Goal: Navigation & Orientation: Find specific page/section

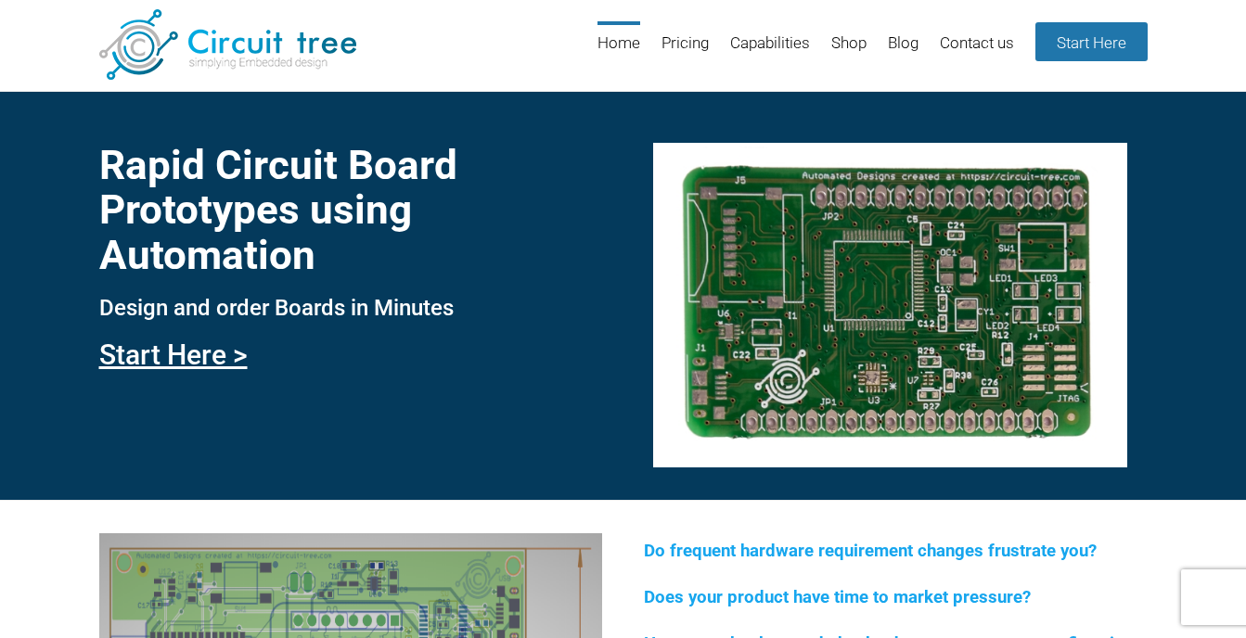
click at [187, 381] on div "Rapid Circuit Board Prototypes using Automation Design and order Boards in Minu…" at bounding box center [623, 295] width 1246 height 409
click at [187, 365] on link "Start Here >" at bounding box center [173, 355] width 148 height 32
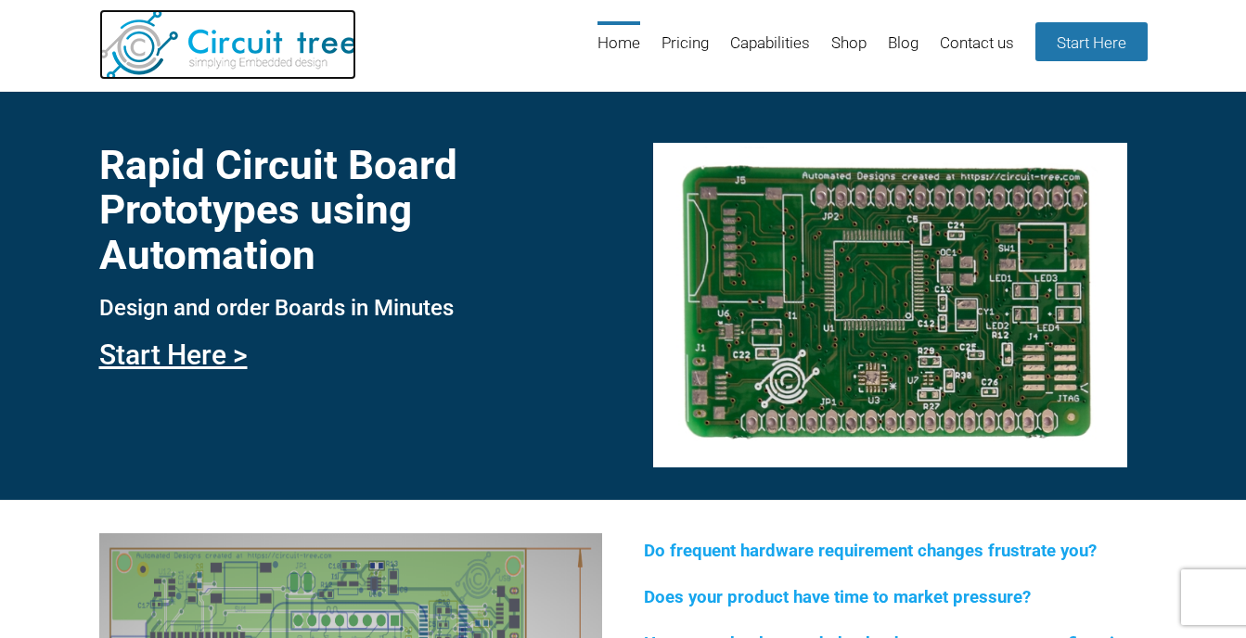
click at [274, 40] on img at bounding box center [227, 44] width 257 height 70
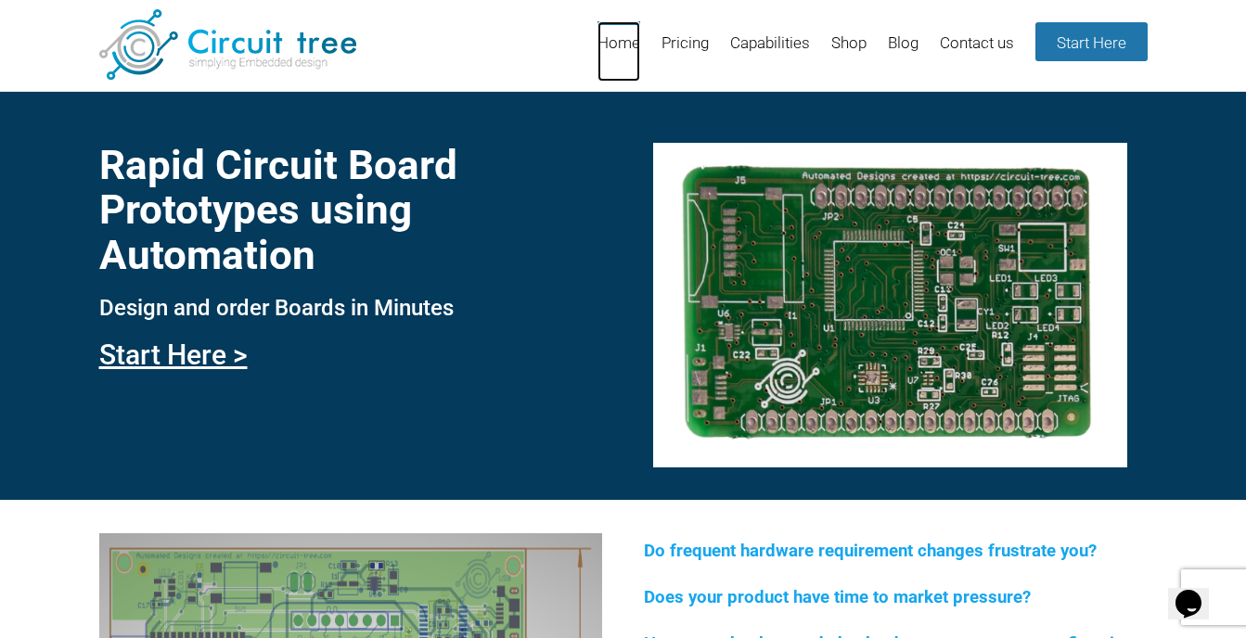
click at [619, 36] on link "Home" at bounding box center [618, 51] width 43 height 60
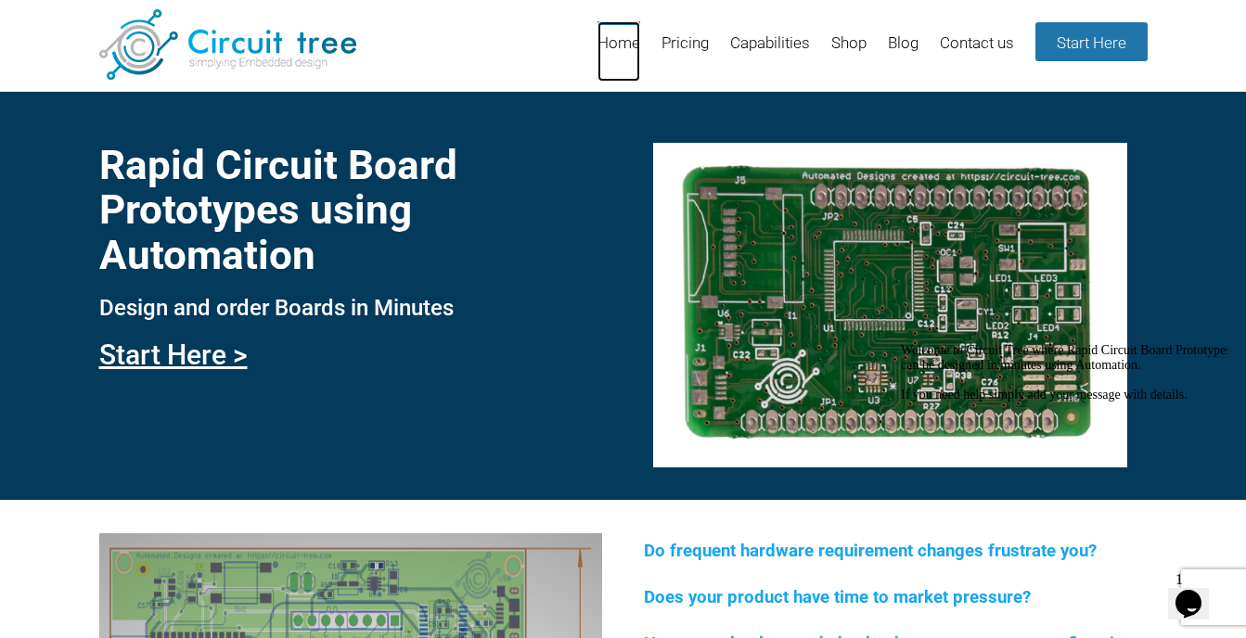
click at [619, 36] on link "Home" at bounding box center [618, 51] width 43 height 60
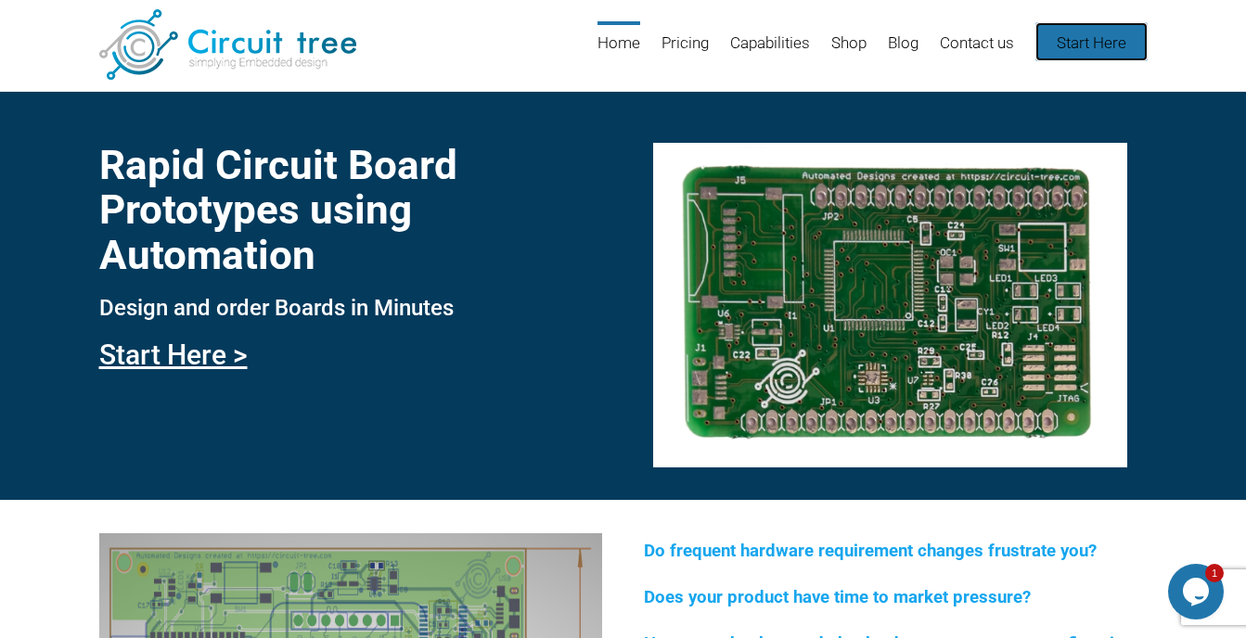
click at [1083, 39] on link "Start Here" at bounding box center [1091, 41] width 112 height 39
